Goal: Information Seeking & Learning: Compare options

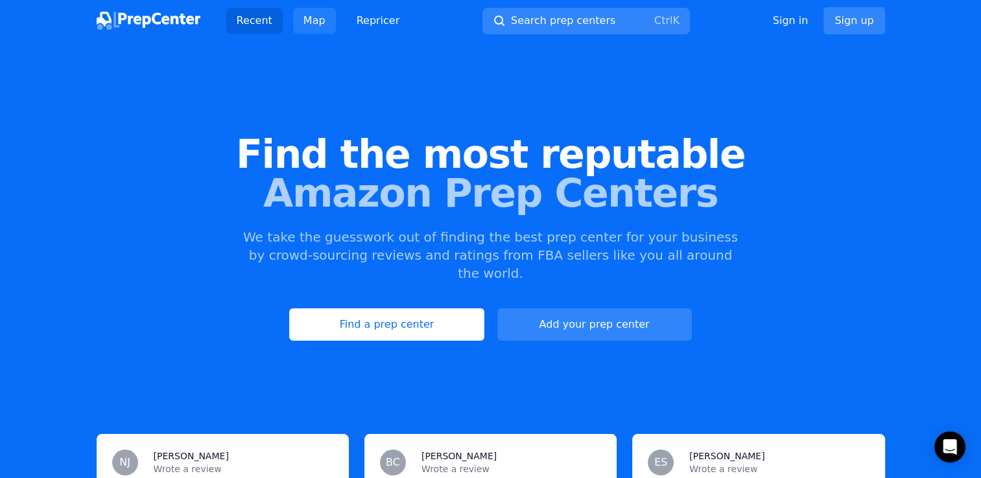
click at [312, 16] on link "Map" at bounding box center [314, 21] width 43 height 26
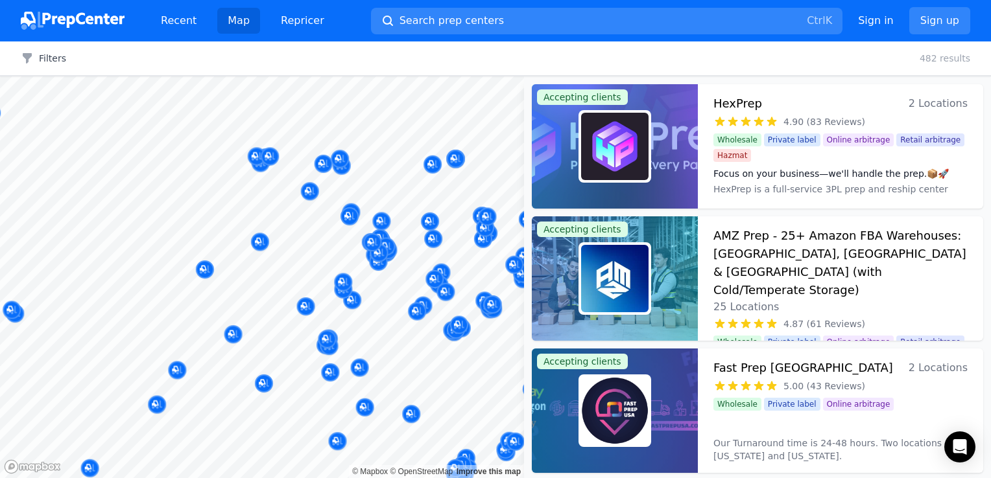
click at [232, 281] on body "Recent Map Repricer Search prep centers Ctrl K Open main menu Sign in Sign up F…" at bounding box center [495, 239] width 991 height 478
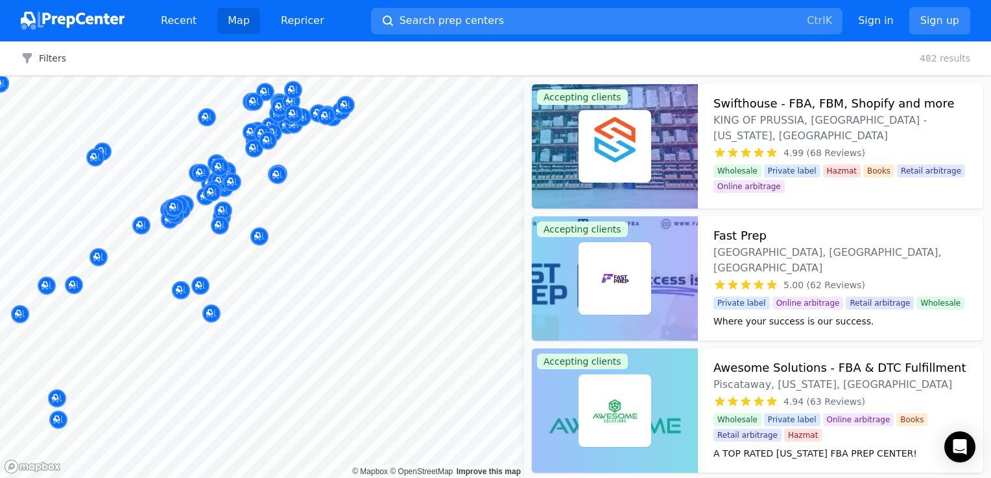
click at [325, 304] on body "Recent Map Repricer Search prep centers Ctrl K Open main menu Sign in Sign up F…" at bounding box center [495, 239] width 991 height 478
drag, startPoint x: 93, startPoint y: 104, endPoint x: 194, endPoint y: 170, distance: 121.2
click at [194, 76] on div at bounding box center [262, 76] width 524 height 0
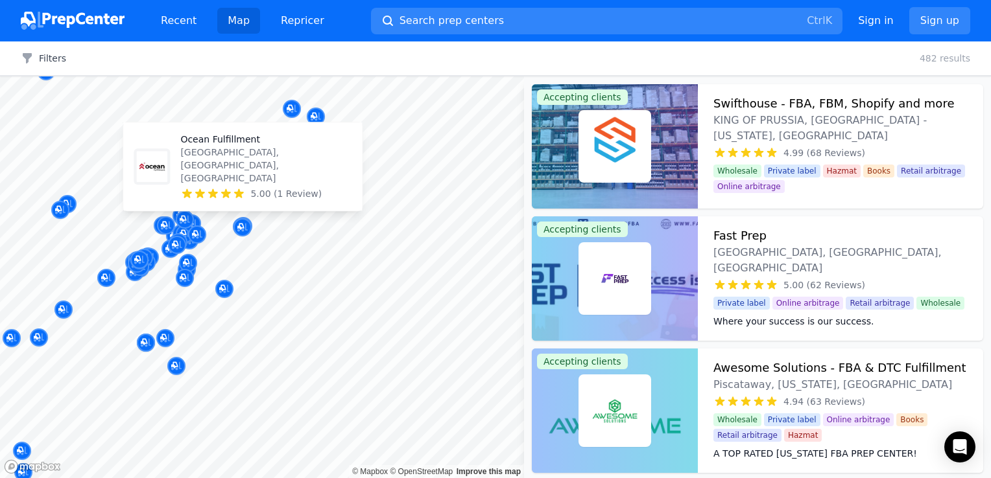
click at [241, 175] on p "[GEOGRAPHIC_DATA], [GEOGRAPHIC_DATA], [GEOGRAPHIC_DATA]" at bounding box center [265, 165] width 171 height 39
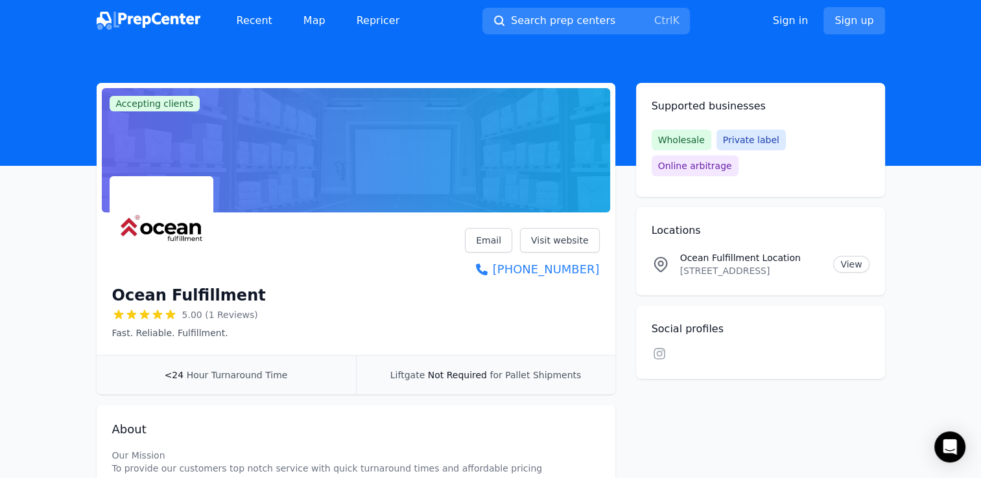
click at [329, 244] on div "Ocean Fulfillment 5.00 (1 Reviews) Fast. Reliable. Fulfillment. Email Visit web…" at bounding box center [355, 284] width 487 height 112
click at [923, 412] on main "Accepting clients Claim business Ocean Fulfillment 5.00 (1 Reviews) Fast. Relia…" at bounding box center [490, 379] width 981 height 593
click at [543, 239] on link "Visit website" at bounding box center [560, 240] width 80 height 25
click at [565, 242] on link "Visit website" at bounding box center [560, 240] width 80 height 25
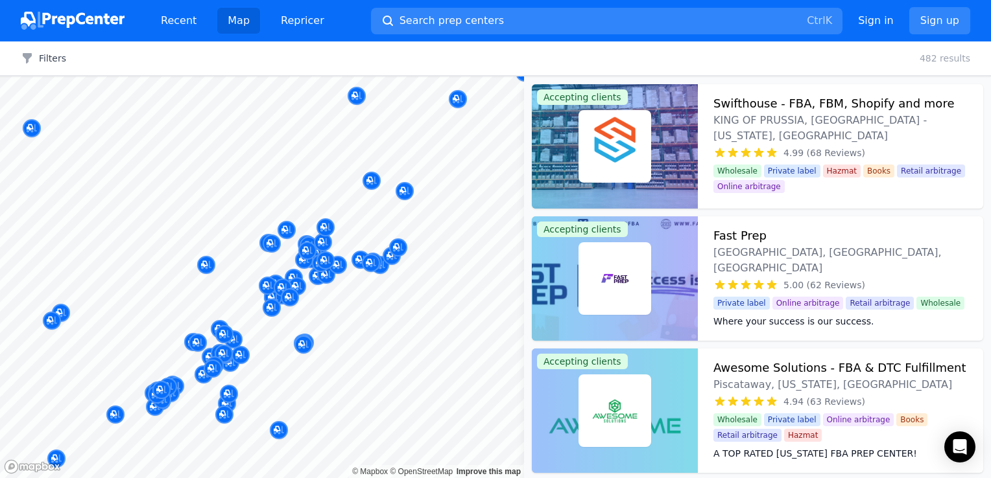
click at [345, 359] on body "Recent Map Repricer Search prep centers Ctrl K Open main menu Sign in Sign up F…" at bounding box center [495, 239] width 991 height 478
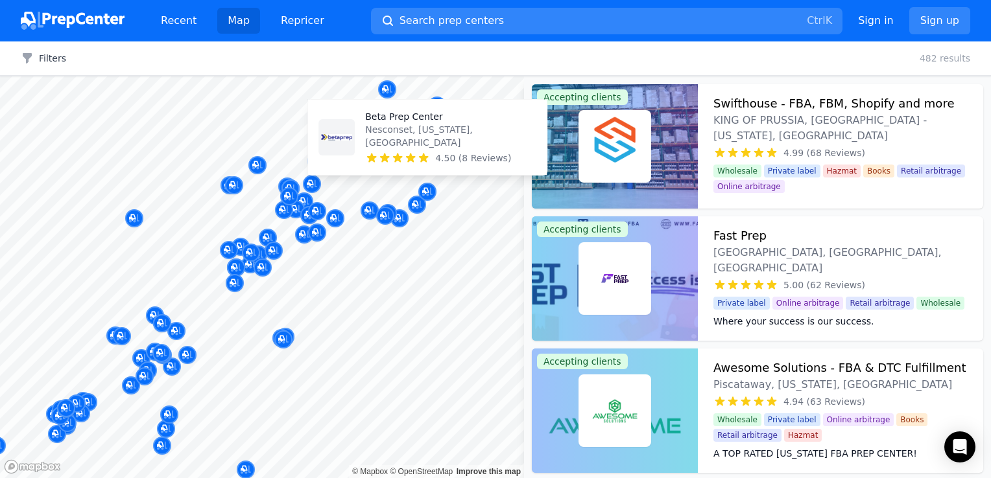
click at [407, 138] on p "Nesconset, [US_STATE], [GEOGRAPHIC_DATA]" at bounding box center [450, 136] width 171 height 26
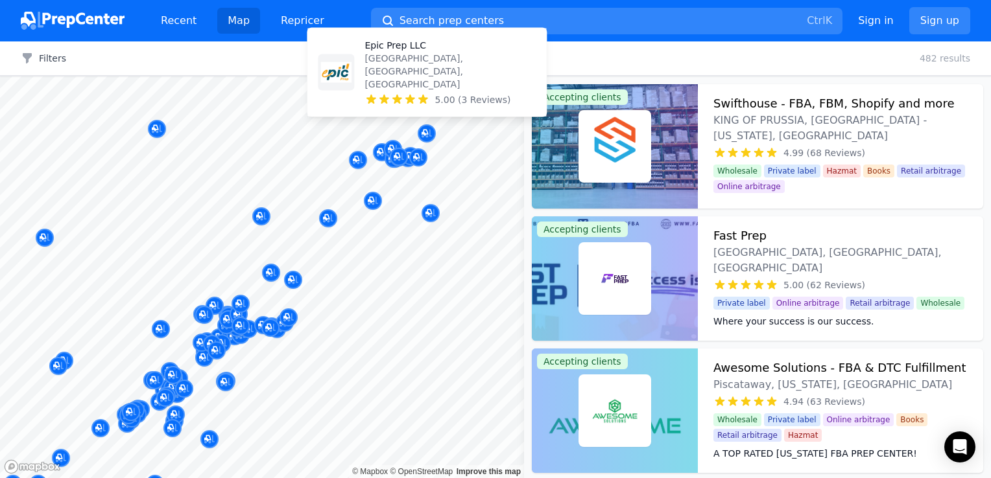
click at [442, 102] on span "5.00 (3 Reviews)" at bounding box center [472, 99] width 76 height 13
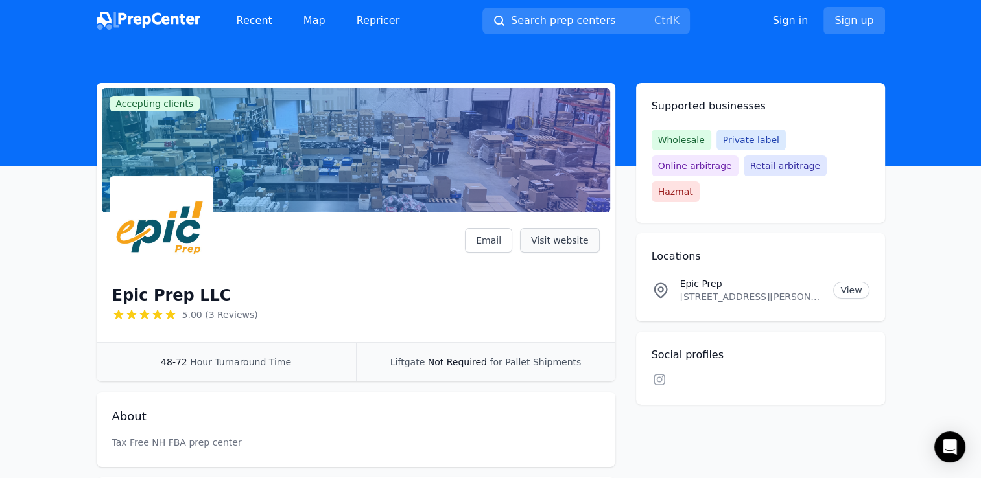
click at [565, 242] on link "Visit website" at bounding box center [560, 240] width 80 height 25
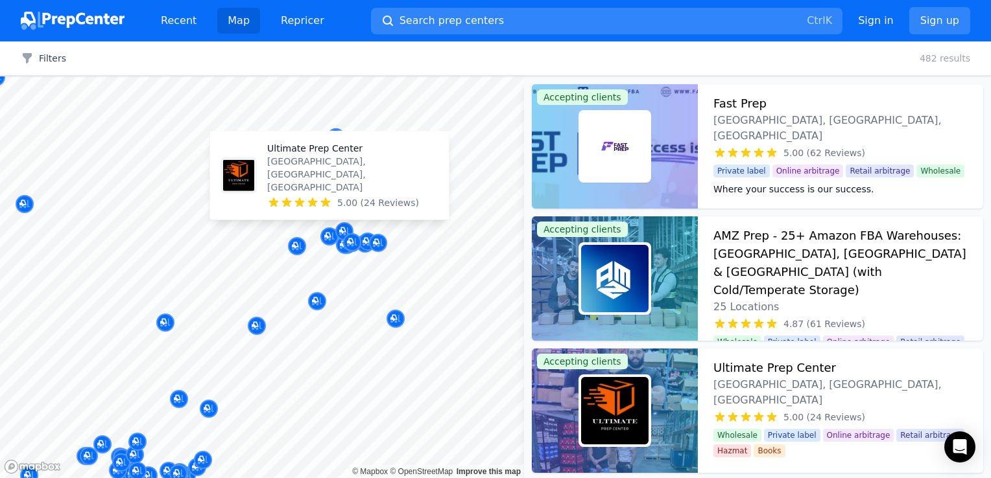
click at [327, 187] on p "[GEOGRAPHIC_DATA], [GEOGRAPHIC_DATA], [GEOGRAPHIC_DATA]" at bounding box center [352, 174] width 171 height 39
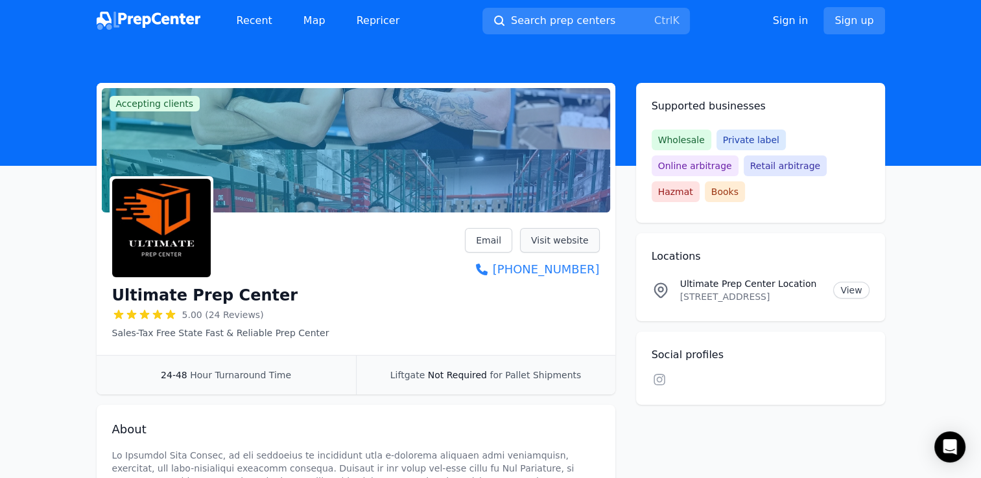
click at [555, 244] on link "Visit website" at bounding box center [560, 240] width 80 height 25
